Goal: Find specific page/section: Find specific page/section

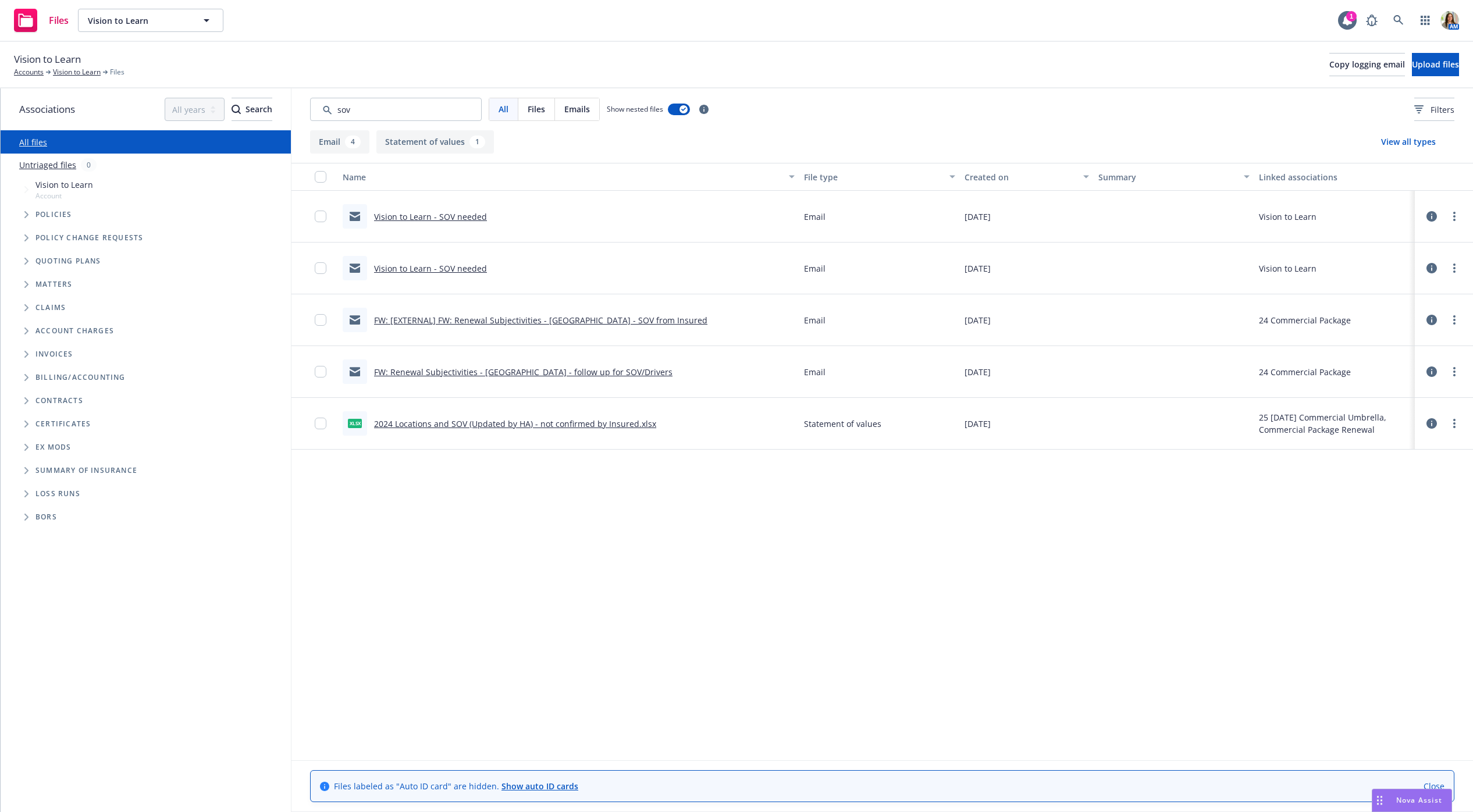
type input "sov"
click at [436, 423] on link "2024 Locations and SOV (Updated by HA) - not confirmed by Insured.xlsx" at bounding box center [515, 424] width 282 height 11
